Goal: Task Accomplishment & Management: Manage account settings

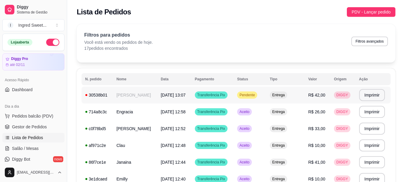
click at [184, 99] on td "[DATE] 13:07" at bounding box center [174, 95] width 34 height 17
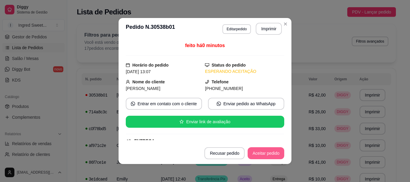
click at [269, 156] on button "Aceitar pedido" at bounding box center [265, 153] width 37 height 12
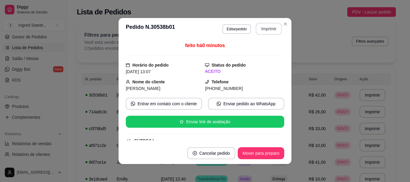
click at [259, 29] on button "Imprimir" at bounding box center [269, 29] width 26 height 12
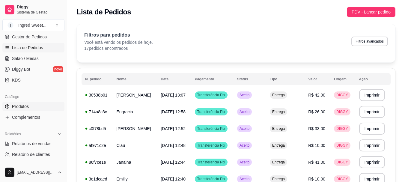
click at [31, 109] on link "Produtos" at bounding box center [33, 107] width 62 height 10
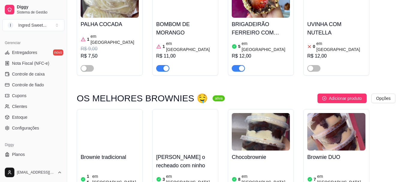
scroll to position [210, 0]
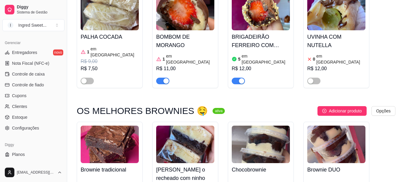
click at [163, 78] on div "button" at bounding box center [165, 80] width 5 height 5
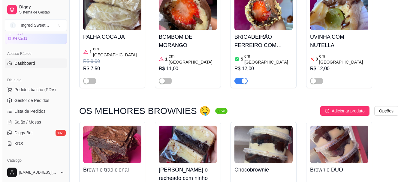
scroll to position [0, 0]
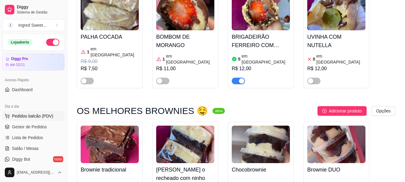
click at [31, 116] on span "Pedidos balcão (PDV)" at bounding box center [32, 116] width 41 height 6
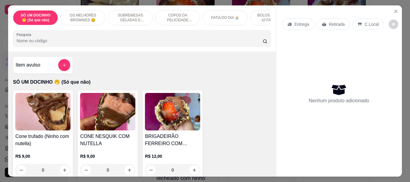
click at [44, 117] on img at bounding box center [42, 111] width 55 height 37
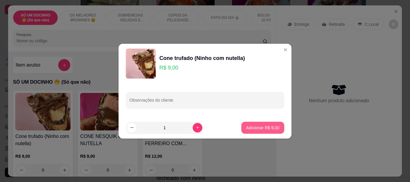
click at [262, 129] on p "Adicionar R$ 9,00" at bounding box center [262, 128] width 33 height 6
type input "1"
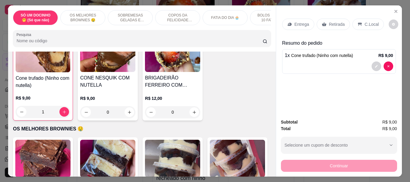
scroll to position [60, 0]
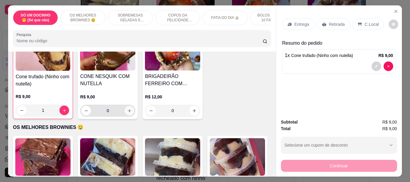
click at [129, 113] on icon "increase-product-quantity" at bounding box center [129, 111] width 4 height 4
type input "1"
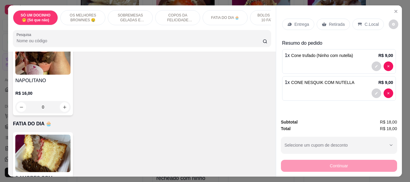
scroll to position [420, 0]
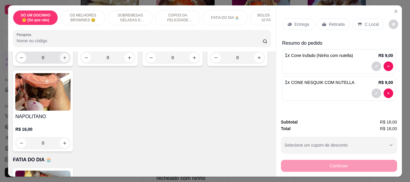
click at [63, 60] on icon "increase-product-quantity" at bounding box center [64, 57] width 4 height 4
type input "1"
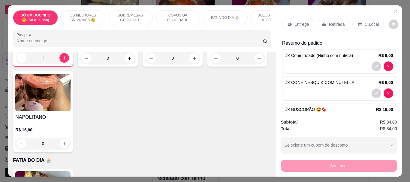
click at [364, 21] on p "C.Local" at bounding box center [371, 24] width 14 height 6
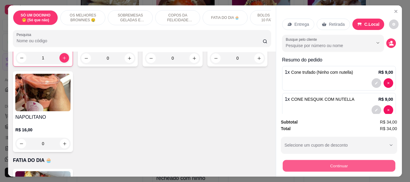
click at [331, 161] on button "Continuar" at bounding box center [338, 166] width 112 height 12
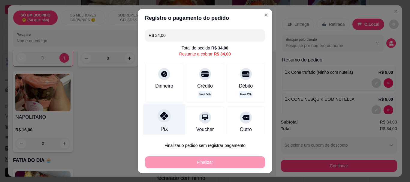
click at [153, 124] on div "Pix" at bounding box center [164, 121] width 42 height 35
type input "R$ 0,00"
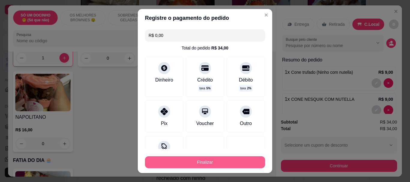
click at [187, 163] on button "Finalizar" at bounding box center [205, 162] width 120 height 12
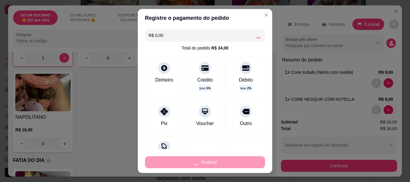
type input "0"
type input "-R$ 34,00"
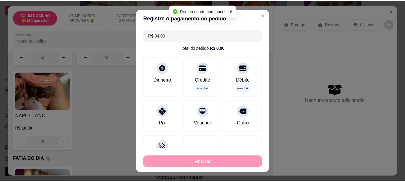
scroll to position [419, 0]
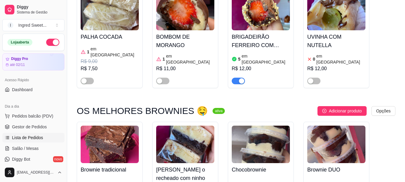
click at [39, 140] on span "Lista de Pedidos" at bounding box center [27, 138] width 31 height 6
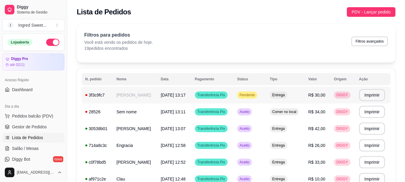
click at [226, 94] on span "Transferência Pix" at bounding box center [211, 95] width 30 height 5
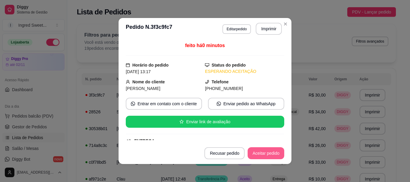
click at [264, 153] on button "Aceitar pedido" at bounding box center [265, 153] width 37 height 12
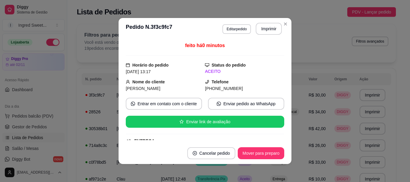
click at [263, 25] on button "Imprimir" at bounding box center [269, 29] width 26 height 12
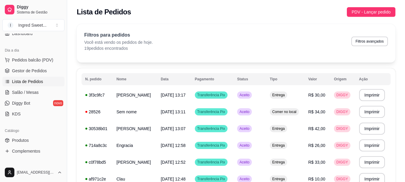
scroll to position [60, 0]
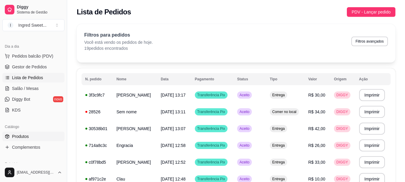
click at [19, 140] on link "Produtos" at bounding box center [33, 137] width 62 height 10
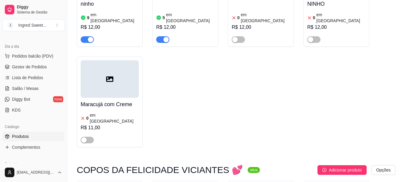
scroll to position [765, 0]
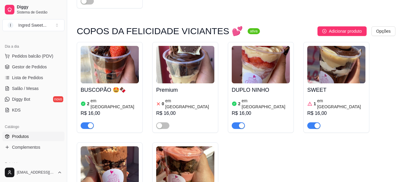
click at [126, 97] on div "2 em estoque R$ 16,00" at bounding box center [110, 113] width 58 height 32
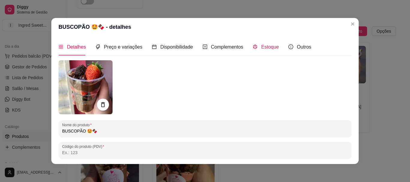
click at [264, 45] on span "Estoque" at bounding box center [270, 46] width 18 height 5
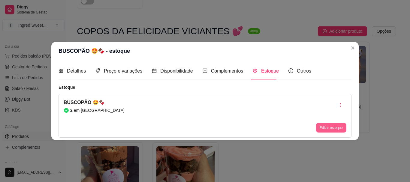
click at [328, 132] on button "Editar estoque" at bounding box center [331, 128] width 30 height 10
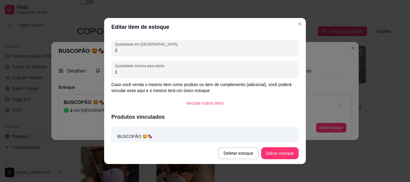
click at [148, 53] on input "2" at bounding box center [205, 50] width 180 height 6
type input "1"
click at [282, 156] on button "Salvar estoque" at bounding box center [279, 154] width 37 height 12
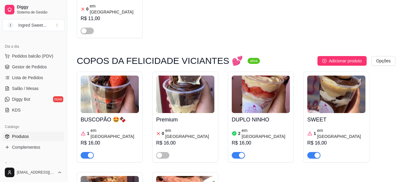
scroll to position [735, 0]
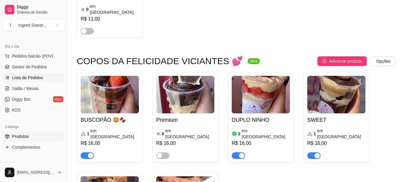
click at [23, 77] on span "Lista de Pedidos" at bounding box center [27, 78] width 31 height 6
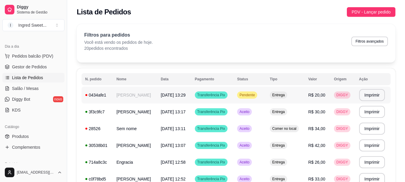
click at [228, 97] on div "Transferência Pix" at bounding box center [211, 94] width 33 height 7
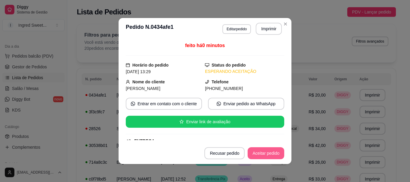
click at [271, 155] on button "Aceitar pedido" at bounding box center [265, 153] width 37 height 12
click at [264, 33] on button "Imprimir" at bounding box center [268, 29] width 25 height 12
click at [254, 150] on button "Aceitar pedido" at bounding box center [265, 153] width 37 height 12
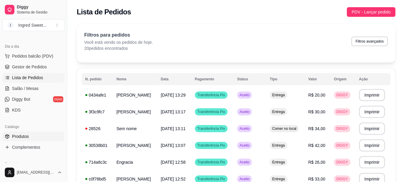
click at [28, 137] on span "Produtos" at bounding box center [20, 136] width 17 height 6
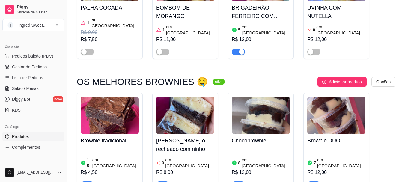
scroll to position [300, 0]
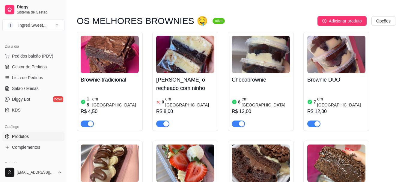
click at [164, 120] on div at bounding box center [162, 123] width 13 height 7
click at [163, 121] on div "button" at bounding box center [165, 123] width 5 height 5
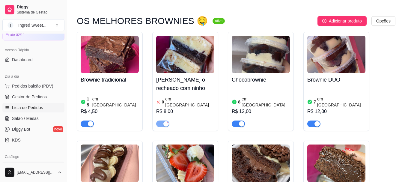
click at [30, 111] on link "Lista de Pedidos" at bounding box center [33, 108] width 62 height 10
